Goal: Transaction & Acquisition: Book appointment/travel/reservation

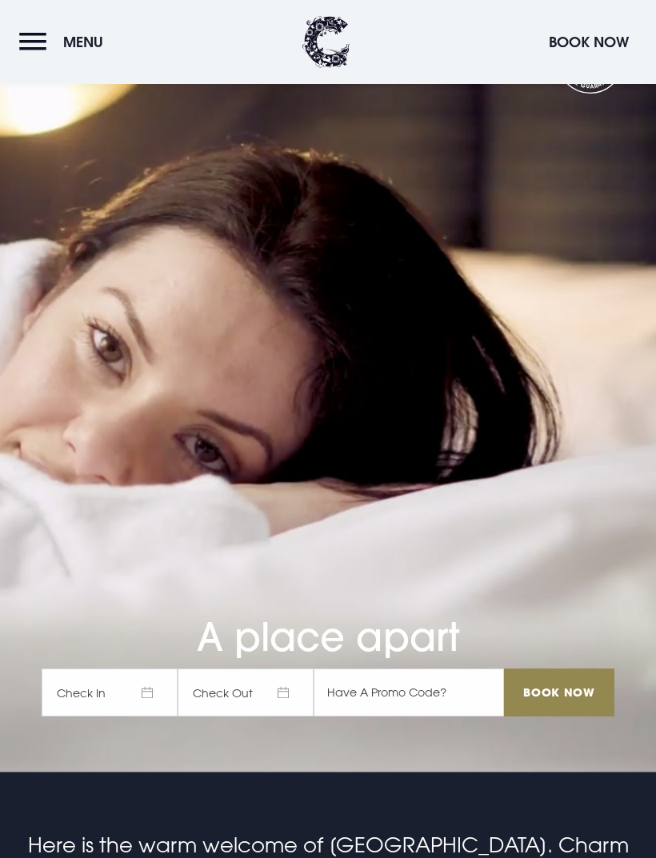
click at [138, 717] on span "Check In" at bounding box center [110, 693] width 136 height 48
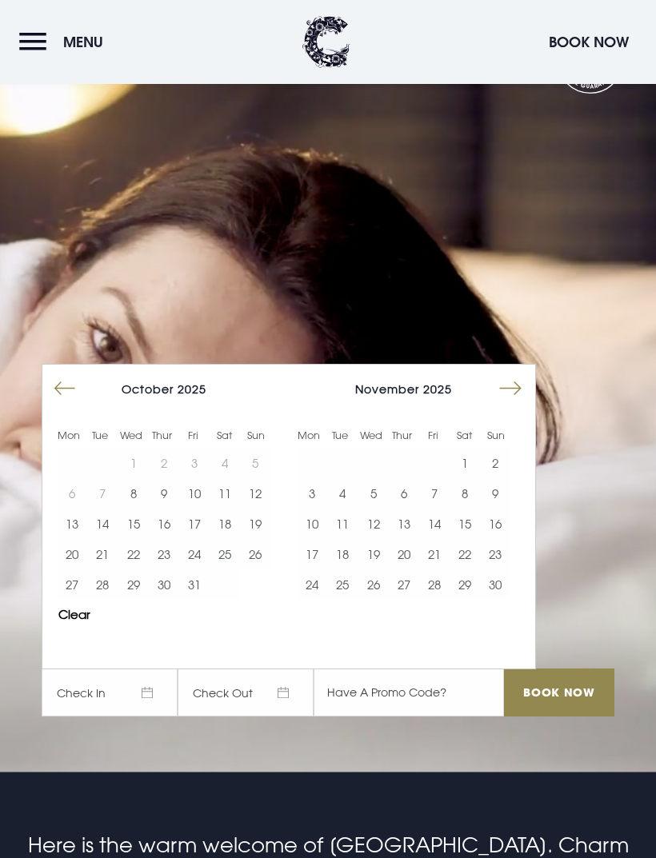
click at [514, 404] on button "Move forward to switch to the next month." at bounding box center [510, 389] width 30 height 30
click at [521, 404] on button "Move forward to switch to the next month." at bounding box center [510, 389] width 30 height 30
click at [518, 404] on button "Move forward to switch to the next month." at bounding box center [510, 389] width 30 height 30
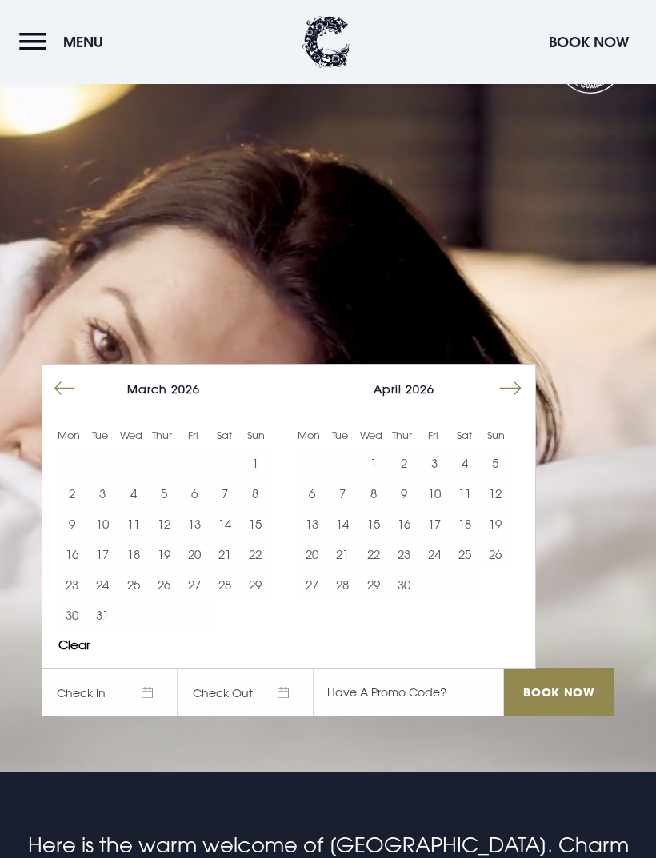
click at [518, 404] on button "Move forward to switch to the next month." at bounding box center [510, 389] width 30 height 30
click at [516, 404] on button "Move forward to switch to the next month." at bounding box center [510, 389] width 30 height 30
click at [513, 404] on button "Move forward to switch to the next month." at bounding box center [510, 389] width 30 height 30
click at [307, 600] on button "27" at bounding box center [312, 585] width 30 height 30
click at [558, 717] on input "Book Now" at bounding box center [559, 693] width 110 height 48
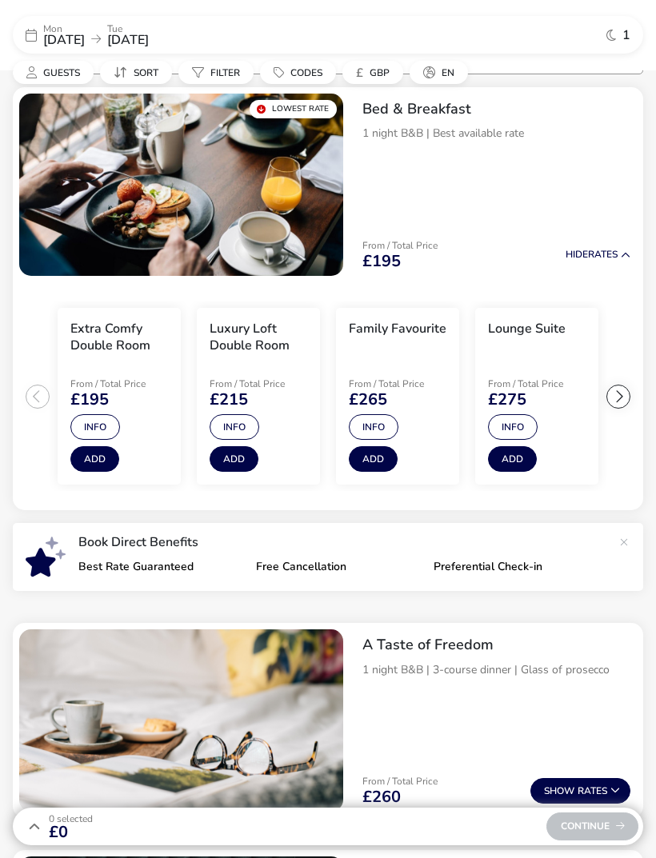
scroll to position [142, 0]
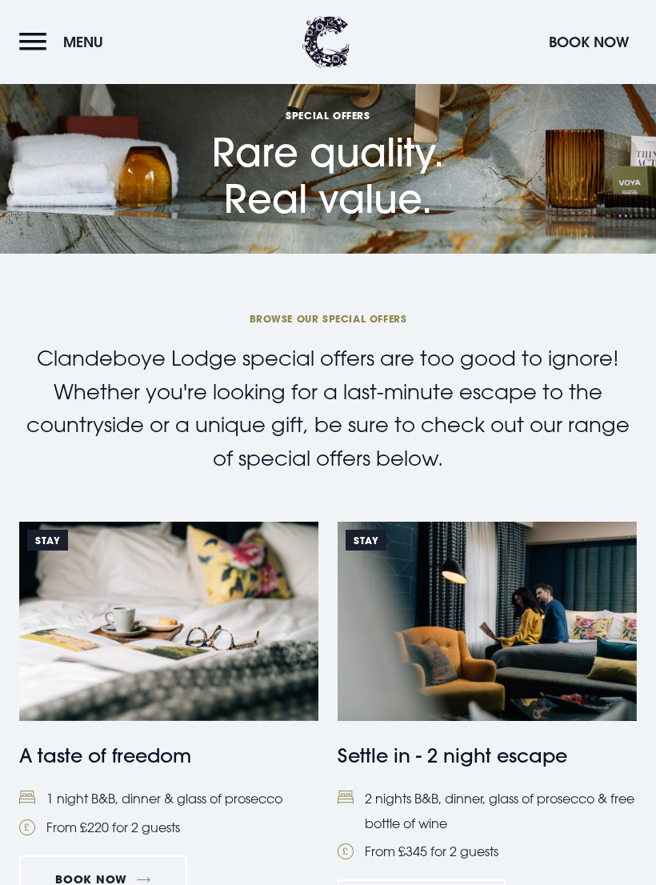
click at [32, 38] on button "Menu" at bounding box center [65, 42] width 92 height 34
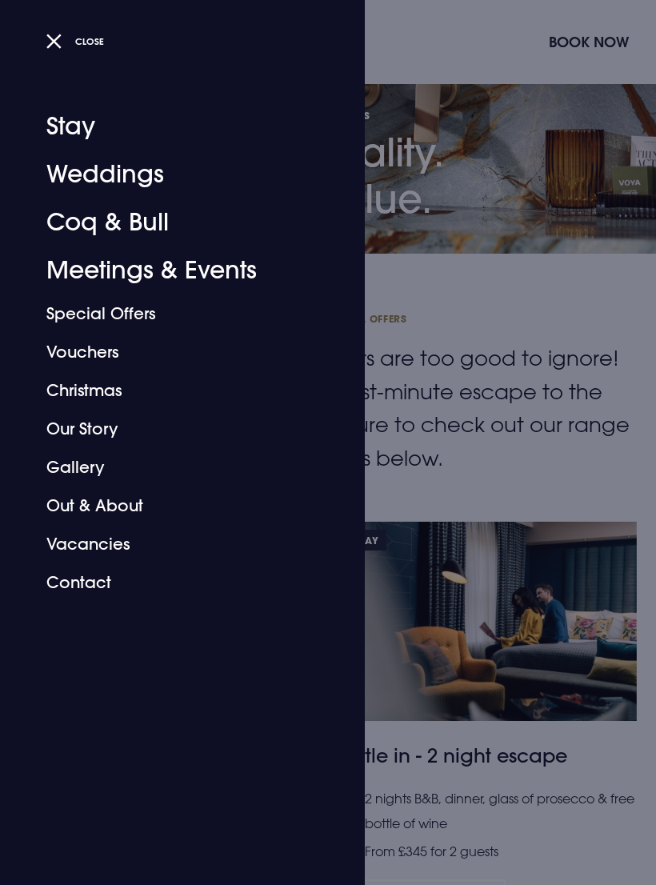
click at [84, 598] on link "Contact" at bounding box center [172, 582] width 253 height 38
